Goal: Transaction & Acquisition: Download file/media

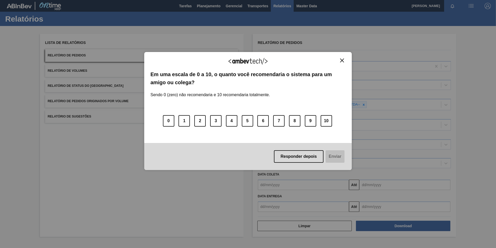
click at [340, 59] on img "Close" at bounding box center [342, 60] width 4 height 4
click at [339, 59] on button "Close" at bounding box center [342, 60] width 7 height 4
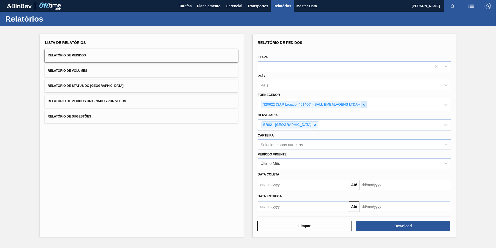
click at [366, 108] on div at bounding box center [364, 104] width 6 height 6
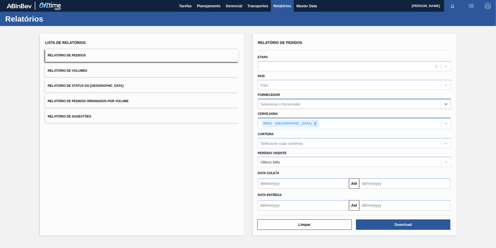
click at [313, 125] on icon at bounding box center [315, 123] width 4 height 4
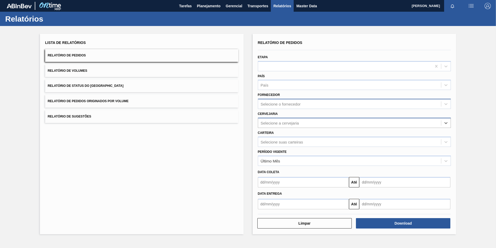
click at [276, 103] on div "Selecione o fornecedor" at bounding box center [281, 104] width 40 height 4
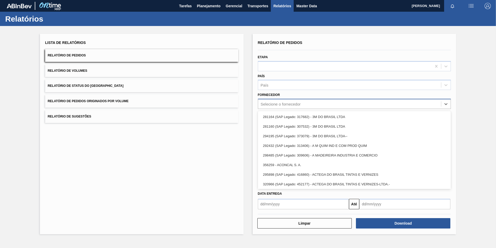
paste input "327541"
type input "327541"
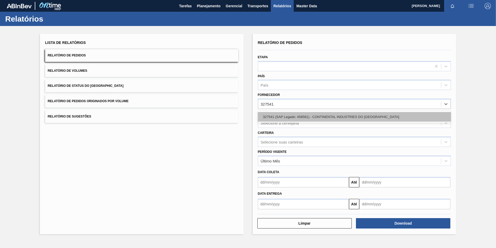
click at [279, 114] on div "327541 (SAP Legado: 458581) - CONTINENTAL INDUSTRIES DO [GEOGRAPHIC_DATA]" at bounding box center [354, 117] width 193 height 10
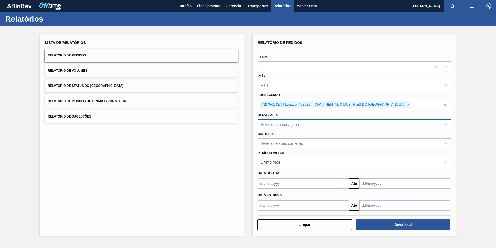
click at [286, 124] on div "Selecione a cervejaria" at bounding box center [280, 124] width 38 height 4
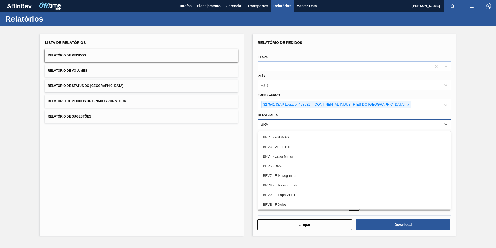
type input "BRV3"
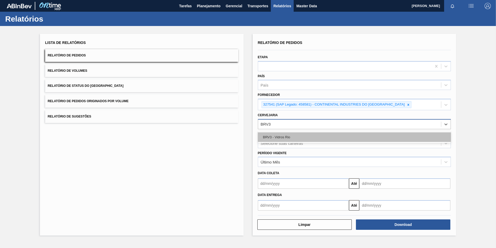
click at [299, 138] on div "BRV3 - Vidros Rio" at bounding box center [354, 137] width 193 height 10
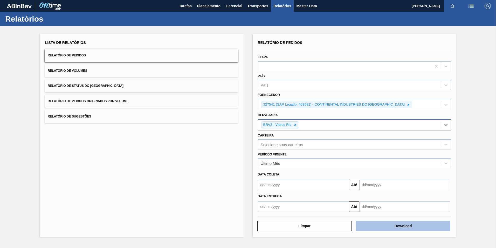
click at [380, 226] on button "Download" at bounding box center [403, 225] width 94 height 10
click at [488, 68] on div "Lista de Relatórios Relatório de Pedidos Relatório de Volumes Relatório de Stat…" at bounding box center [248, 134] width 496 height 217
